Goal: Transaction & Acquisition: Purchase product/service

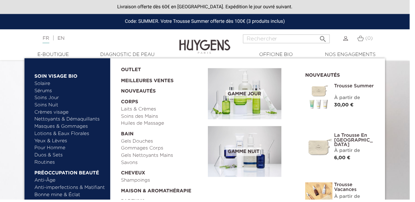
click at [46, 92] on link "Sérums" at bounding box center [71, 91] width 72 height 7
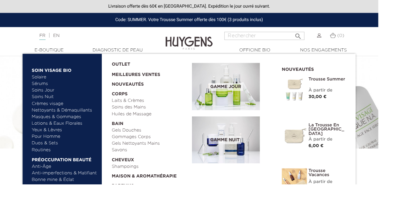
click at [62, 116] on link "Crèmes visage" at bounding box center [71, 113] width 72 height 7
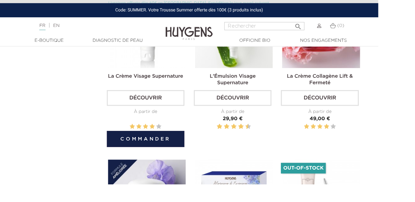
scroll to position [431, 0]
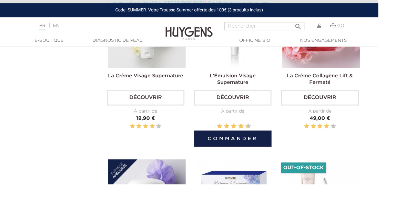
click at [263, 73] on img at bounding box center [256, 31] width 85 height 85
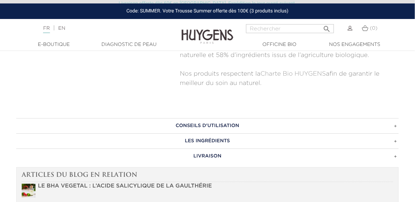
scroll to position [394, 0]
click at [209, 140] on h3 "LES INGRÉDIENTS" at bounding box center [207, 140] width 382 height 15
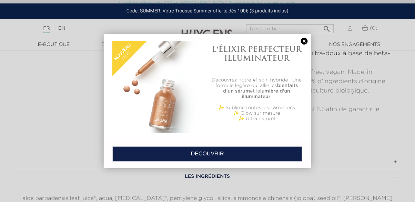
scroll to position [358, 0]
click at [303, 40] on link at bounding box center [304, 41] width 10 height 7
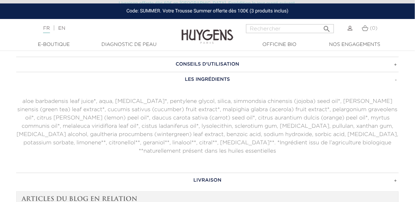
scroll to position [456, 0]
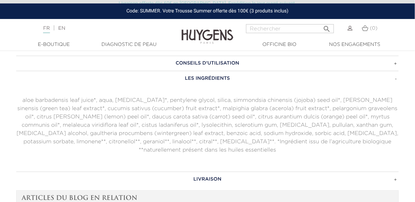
click at [209, 81] on h3 "LES INGRÉDIENTS" at bounding box center [207, 78] width 382 height 15
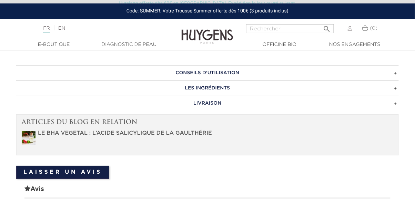
scroll to position [438, 0]
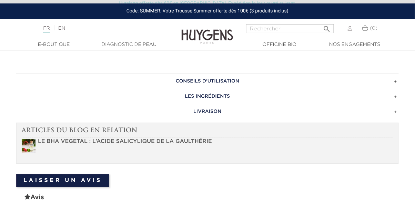
click at [231, 80] on h3 "CONSEILS D'UTILISATION" at bounding box center [207, 80] width 382 height 15
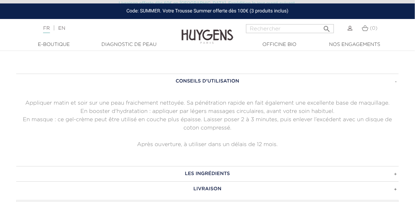
click at [226, 83] on h3 "CONSEILS D'UTILISATION" at bounding box center [207, 80] width 382 height 15
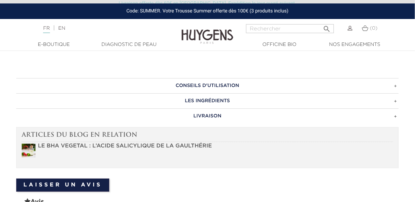
scroll to position [431, 0]
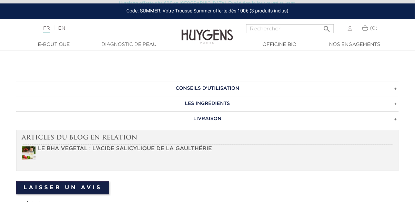
click at [224, 87] on h3 "CONSEILS D'UTILISATION" at bounding box center [207, 88] width 382 height 15
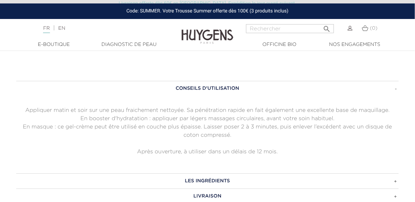
click at [235, 84] on h3 "CONSEILS D'UTILISATION" at bounding box center [207, 88] width 382 height 15
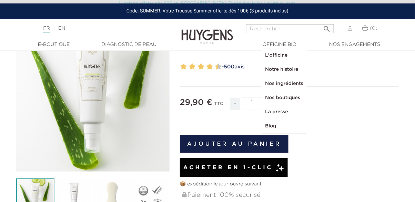
scroll to position [72, 0]
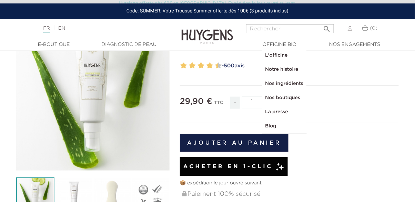
click at [76, 196] on img at bounding box center [73, 196] width 38 height 38
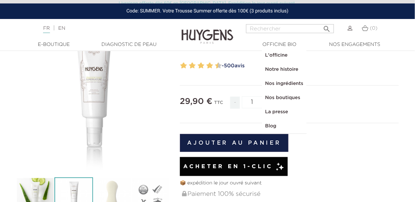
click at [114, 187] on img at bounding box center [112, 196] width 38 height 38
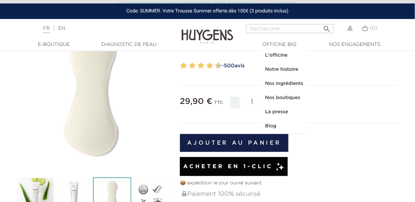
click at [148, 196] on img at bounding box center [150, 196] width 38 height 38
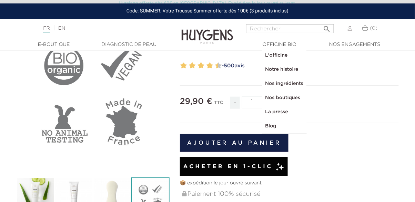
click at [77, 196] on img at bounding box center [73, 196] width 38 height 38
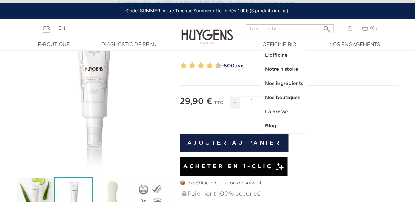
click at [96, 91] on icon "" at bounding box center [93, 93] width 34 height 34
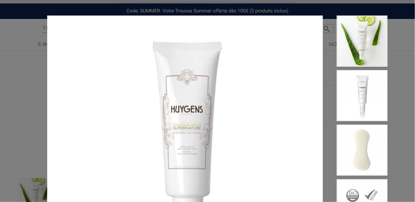
click at [392, 84] on div at bounding box center [207, 101] width 415 height 202
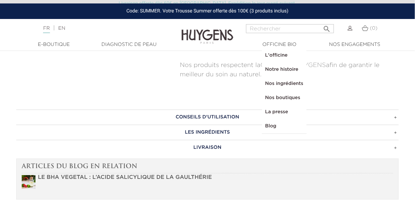
scroll to position [410, 0]
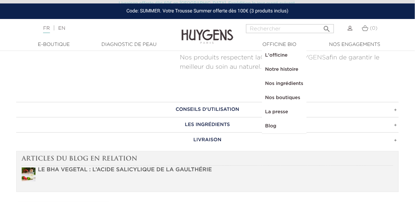
click at [393, 110] on h3 "CONSEILS D'UTILISATION" at bounding box center [207, 109] width 382 height 15
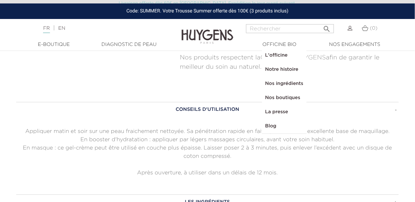
click at [393, 113] on h3 "CONSEILS D'UTILISATION" at bounding box center [207, 109] width 382 height 15
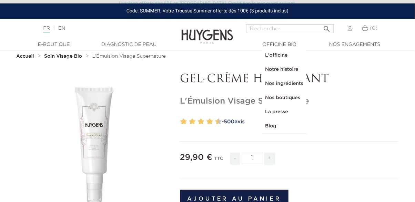
scroll to position [0, 0]
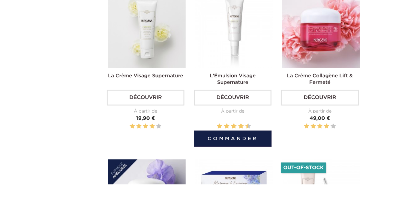
click at [258, 161] on button "Commander" at bounding box center [255, 152] width 85 height 18
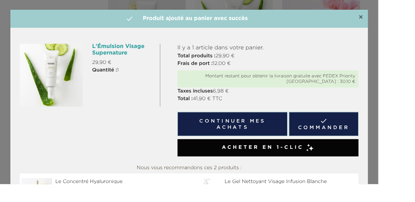
click at [398, 20] on span "×" at bounding box center [395, 19] width 5 height 8
